Goal: Task Accomplishment & Management: Complete application form

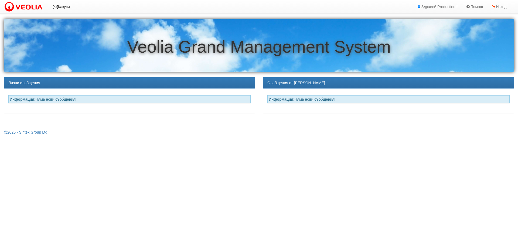
click at [62, 7] on link "Казуси" at bounding box center [61, 6] width 25 height 13
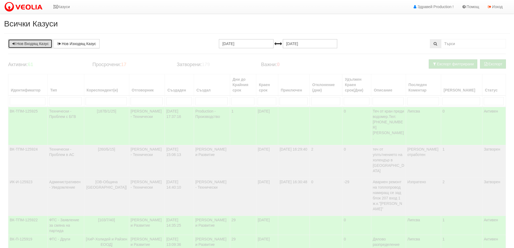
click at [28, 45] on link "Нов Входящ Казус" at bounding box center [30, 43] width 44 height 9
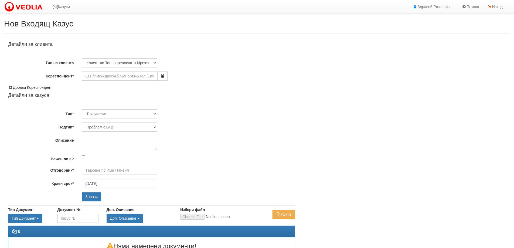
type input "[PERSON_NAME] - Технически"
click at [91, 76] on input "Кореспондент*" at bounding box center [119, 75] width 75 height 9
click at [161, 76] on icon "button" at bounding box center [162, 75] width 4 height 3
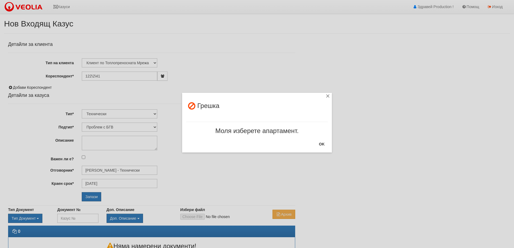
click at [93, 77] on div "× Грешка Моля изберете апартамент. OK" at bounding box center [257, 124] width 514 height 248
click at [328, 95] on div "×" at bounding box center [327, 96] width 5 height 5
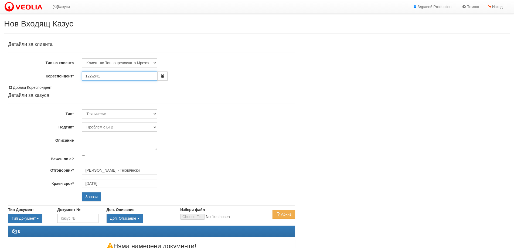
click at [93, 76] on input "122\2\41" at bounding box center [119, 75] width 75 height 9
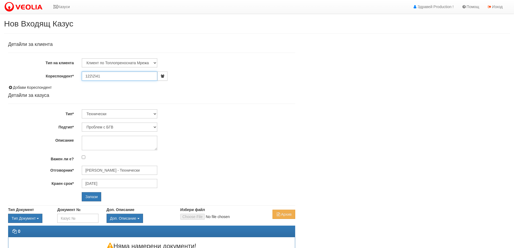
click at [93, 77] on input "122\2\41" at bounding box center [119, 75] width 75 height 9
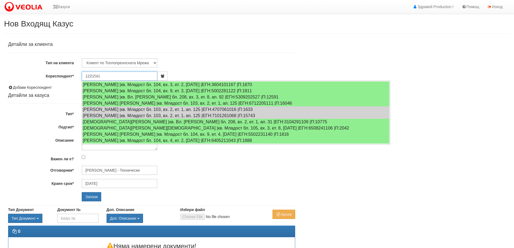
click at [93, 77] on input "122\2\41" at bounding box center [119, 75] width 75 height 9
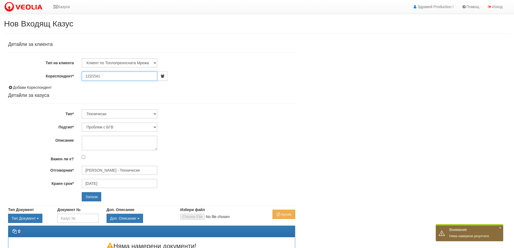
click at [96, 77] on input "122/2\41" at bounding box center [119, 75] width 75 height 9
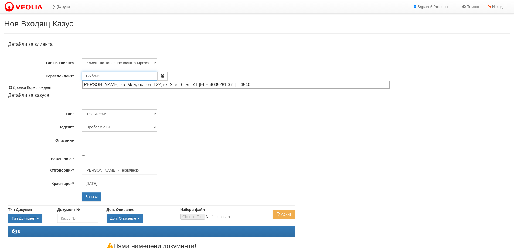
click at [111, 86] on div "ПЕТЪР НИКОЛОВ СТЕФАНОВ |кв. Младост бл. 122, вх. 2, ет. 6, ап. 41 |ЕГН:40092810…" at bounding box center [235, 84] width 307 height 7
type input "[PERSON_NAME]"
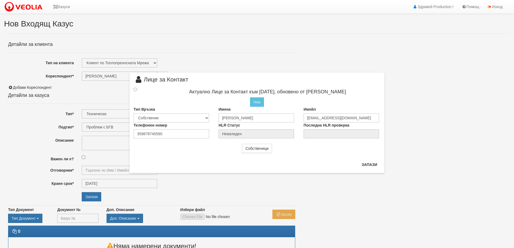
type input "[PERSON_NAME] - Технически"
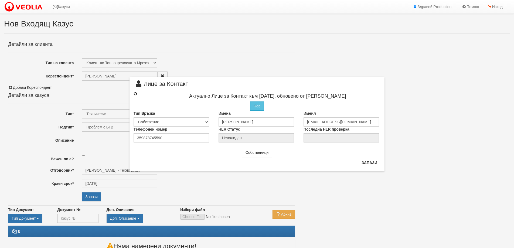
click at [135, 95] on input "radio" at bounding box center [135, 94] width 4 height 4
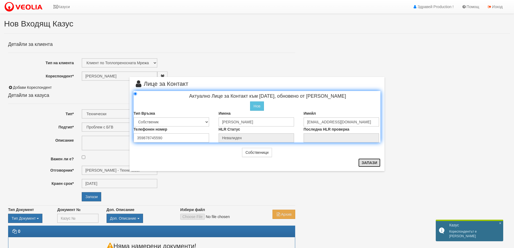
click at [376, 163] on button "Запази" at bounding box center [369, 162] width 22 height 9
radio input "true"
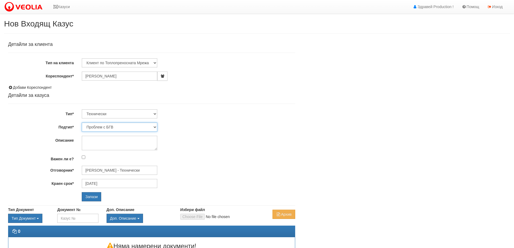
click at [156, 129] on select "Проблем с БГВ Теч ВОИ Теч БГВ Теч в АС Теч от водомер Проблем в АС Интервенция …" at bounding box center [119, 126] width 75 height 9
select select "Теч от водомер"
click at [82, 122] on select "Проблем с БГВ Теч ВОИ Теч БГВ Теч в АС Теч от водомер Проблем в АС Интервенция …" at bounding box center [119, 126] width 75 height 9
type input "[DATE]"
type input "[PERSON_NAME] - Технически"
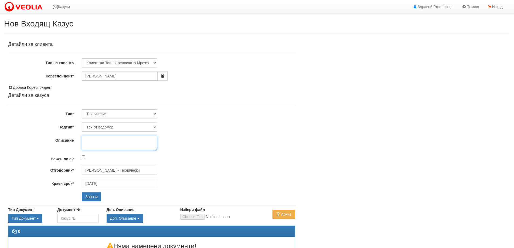
click at [87, 140] on textarea "Описание" at bounding box center [119, 143] width 75 height 15
click at [90, 140] on textarea "КЛиентът" at bounding box center [119, 143] width 75 height 15
click at [103, 140] on textarea "Клиентът" at bounding box center [119, 143] width 75 height 15
type textarea "Клиентът желае услуга от Веолиа.Спиране на течът и пломбиране.Тел-0878 745590"
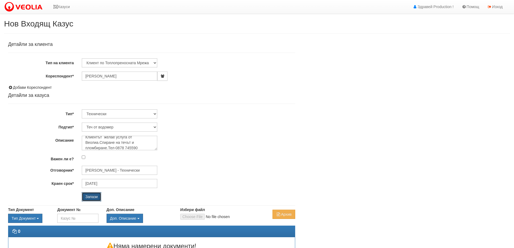
click at [96, 196] on input "Запази" at bounding box center [91, 196] width 19 height 9
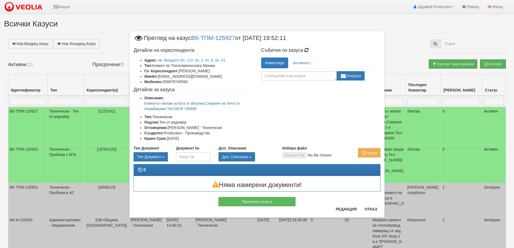
click at [397, 42] on div "× Преглед на казус ВК-ТПМ-125927 от [DATE] 19:52:11 Детайли на кореспондента Ад…" at bounding box center [256, 115] width 315 height 231
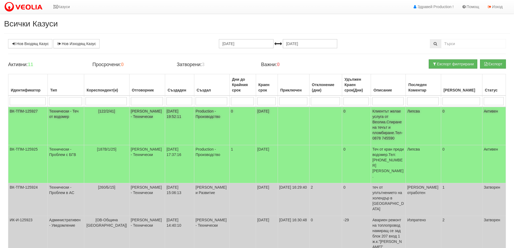
click at [391, 120] on p "Клиентът желае услуга от Веолиа.Спиране на течът и пломбиране.Тел-0878 745590" at bounding box center [388, 124] width 32 height 32
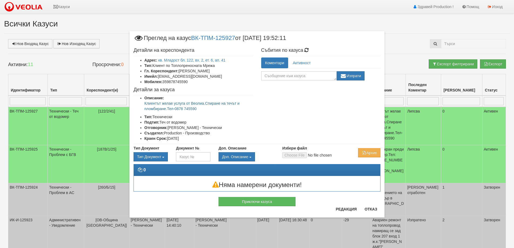
click at [398, 41] on div "× Преглед на казус ВК-ТПМ-125927 от [DATE] 19:52:11 Детайли на кореспондента Ад…" at bounding box center [256, 115] width 315 height 231
